Goal: Book appointment/travel/reservation

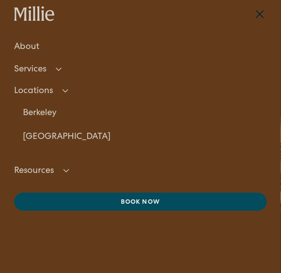
click at [51, 137] on link "[GEOGRAPHIC_DATA]" at bounding box center [145, 137] width 244 height 24
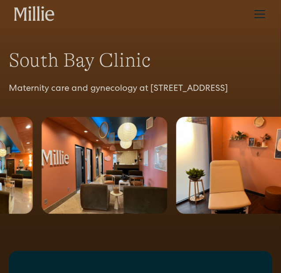
click at [256, 15] on div "menu" at bounding box center [260, 14] width 21 height 21
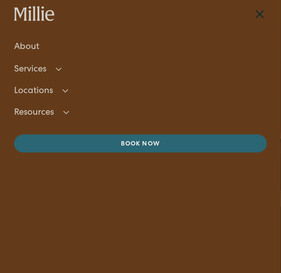
click at [77, 152] on link "Book now" at bounding box center [140, 144] width 253 height 18
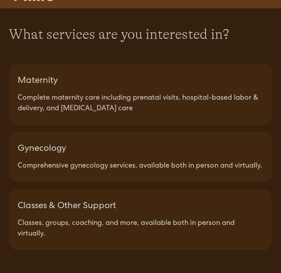
scroll to position [38, 0]
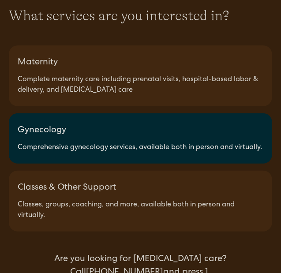
click at [95, 127] on div "Gynecology" at bounding box center [141, 130] width 246 height 13
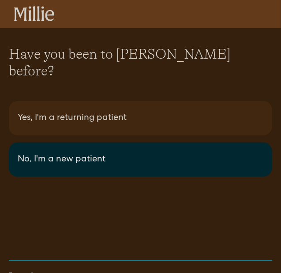
click at [95, 153] on div "No, I'm a new patient" at bounding box center [141, 159] width 246 height 13
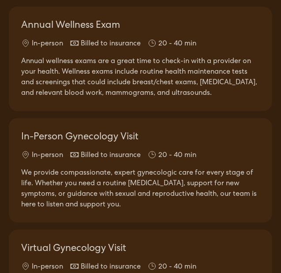
scroll to position [97, 0]
